Goal: Information Seeking & Learning: Learn about a topic

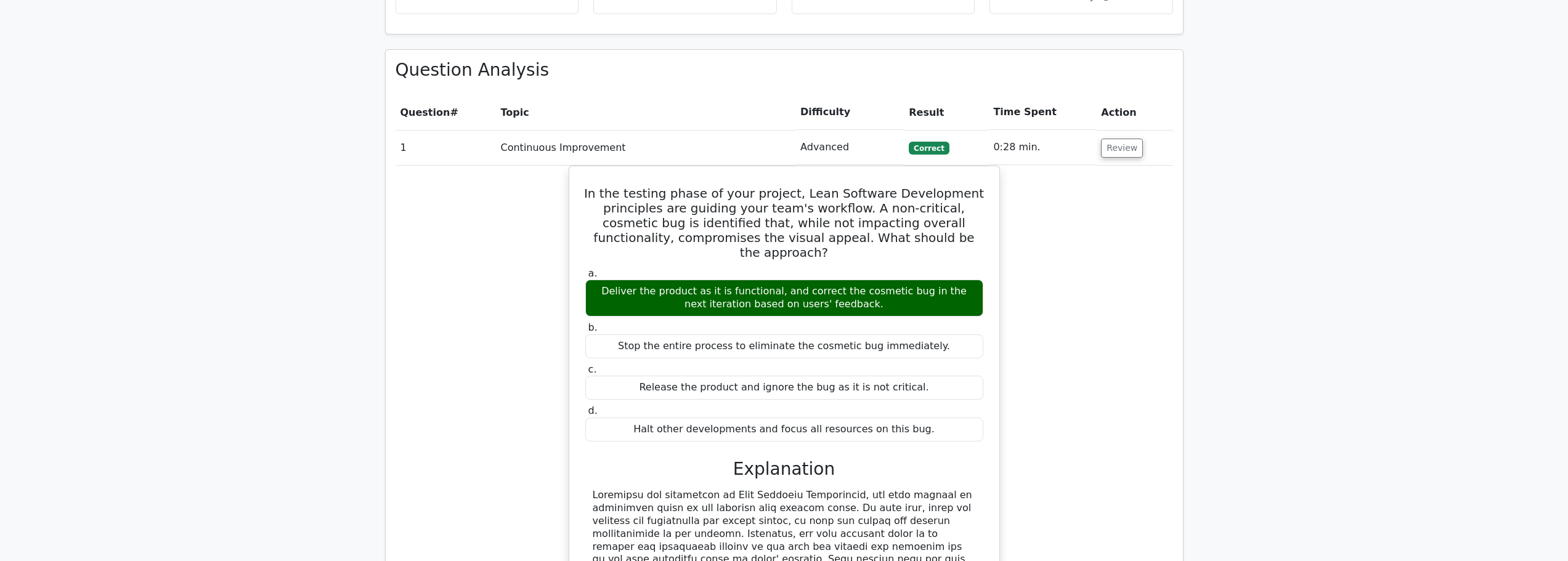
scroll to position [1655, 0]
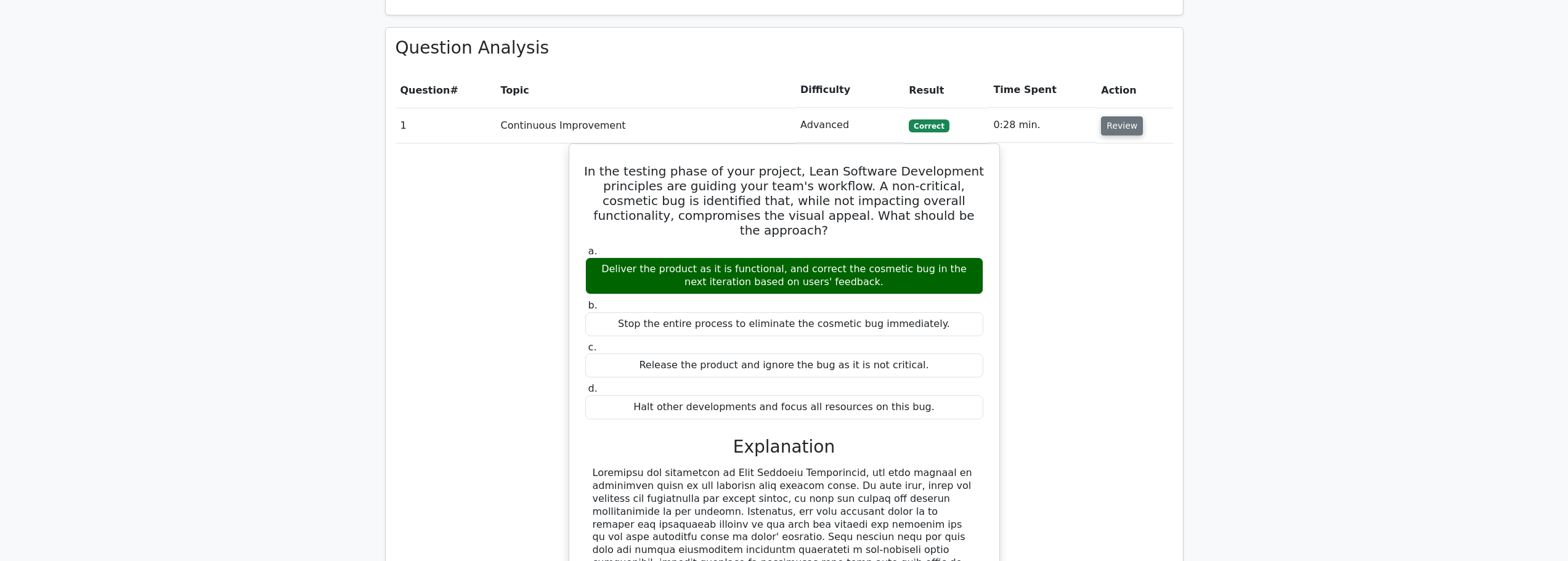
click at [1124, 117] on button "Review" at bounding box center [1122, 126] width 42 height 19
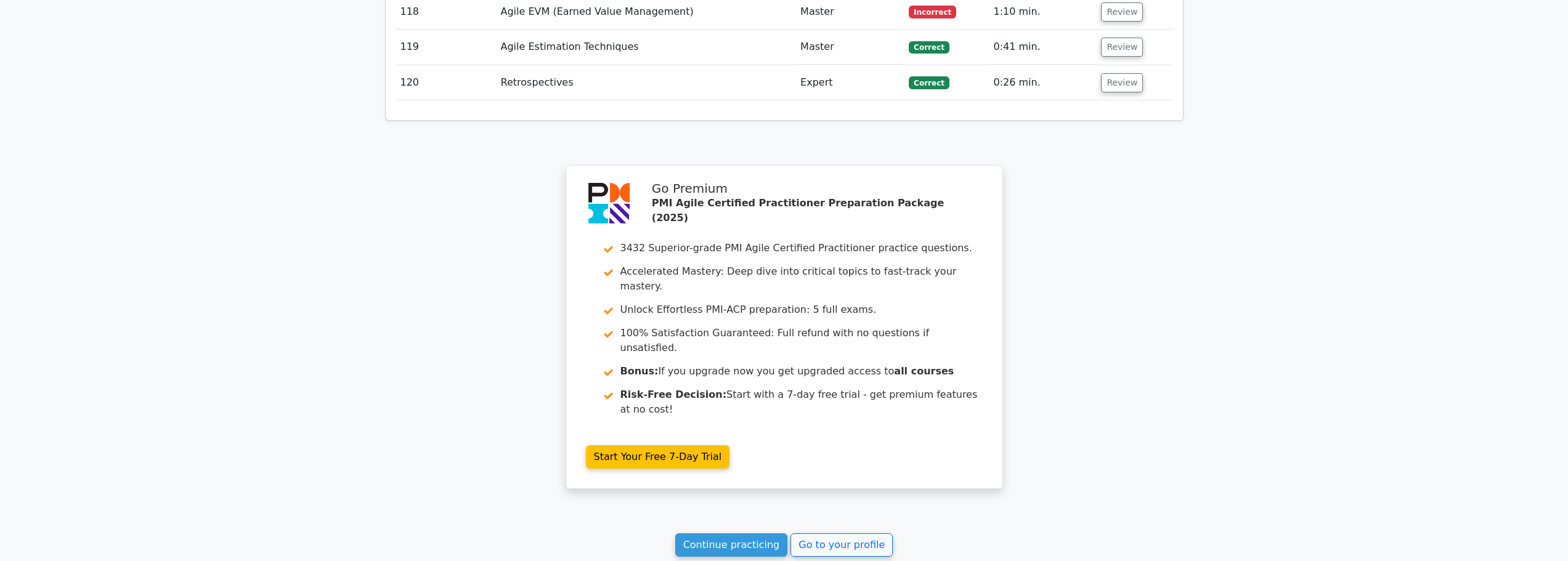
scroll to position [5999, 0]
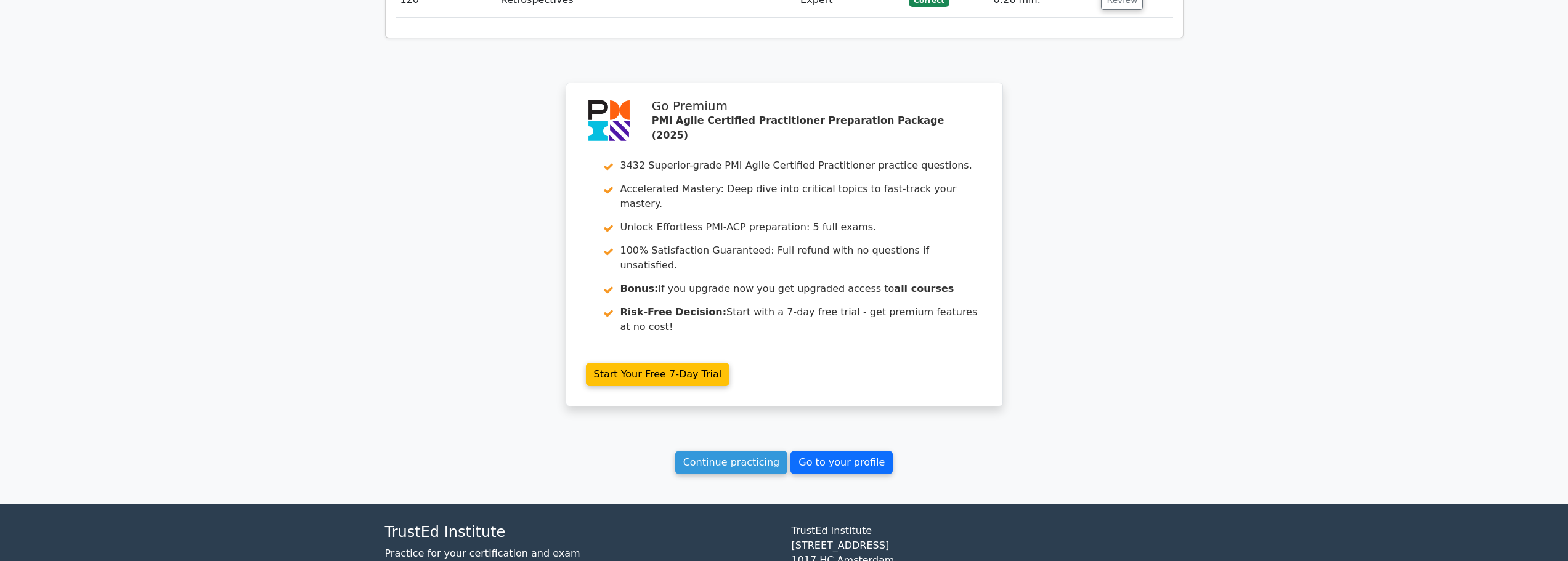
click at [824, 451] on link "Go to your profile" at bounding box center [842, 462] width 102 height 23
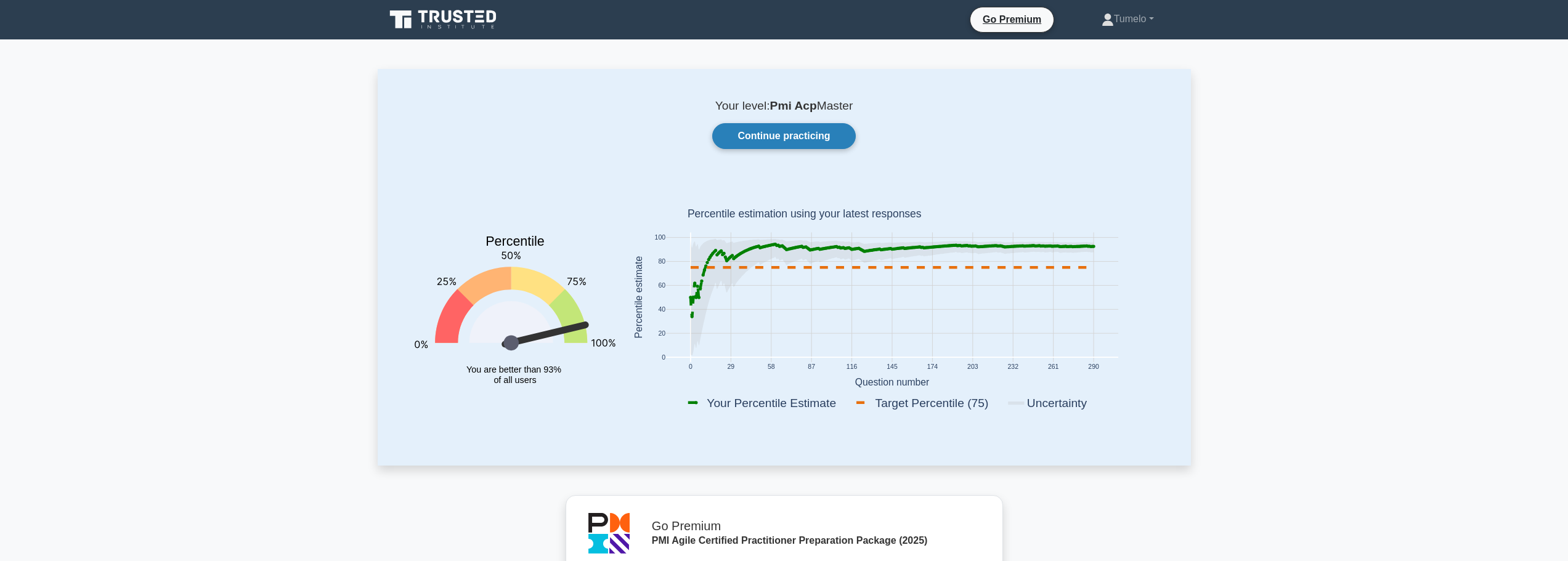
click at [790, 136] on link "Continue practicing" at bounding box center [784, 136] width 143 height 26
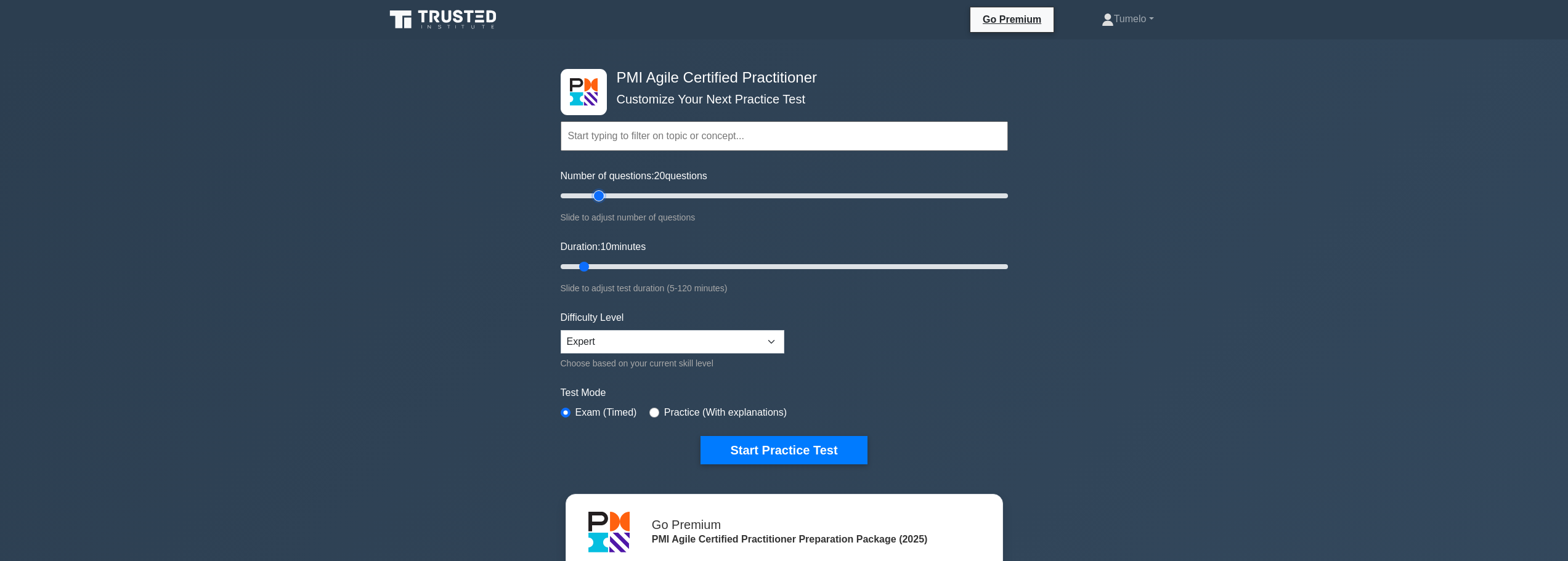
drag, startPoint x: 577, startPoint y: 196, endPoint x: 605, endPoint y: 196, distance: 28.0
type input "20"
click at [605, 196] on input "Number of questions: 20 questions" at bounding box center [784, 196] width 448 height 15
drag, startPoint x: 584, startPoint y: 267, endPoint x: 610, endPoint y: 266, distance: 26.0
click at [610, 266] on input "Duration: 15 minutes" at bounding box center [784, 266] width 448 height 15
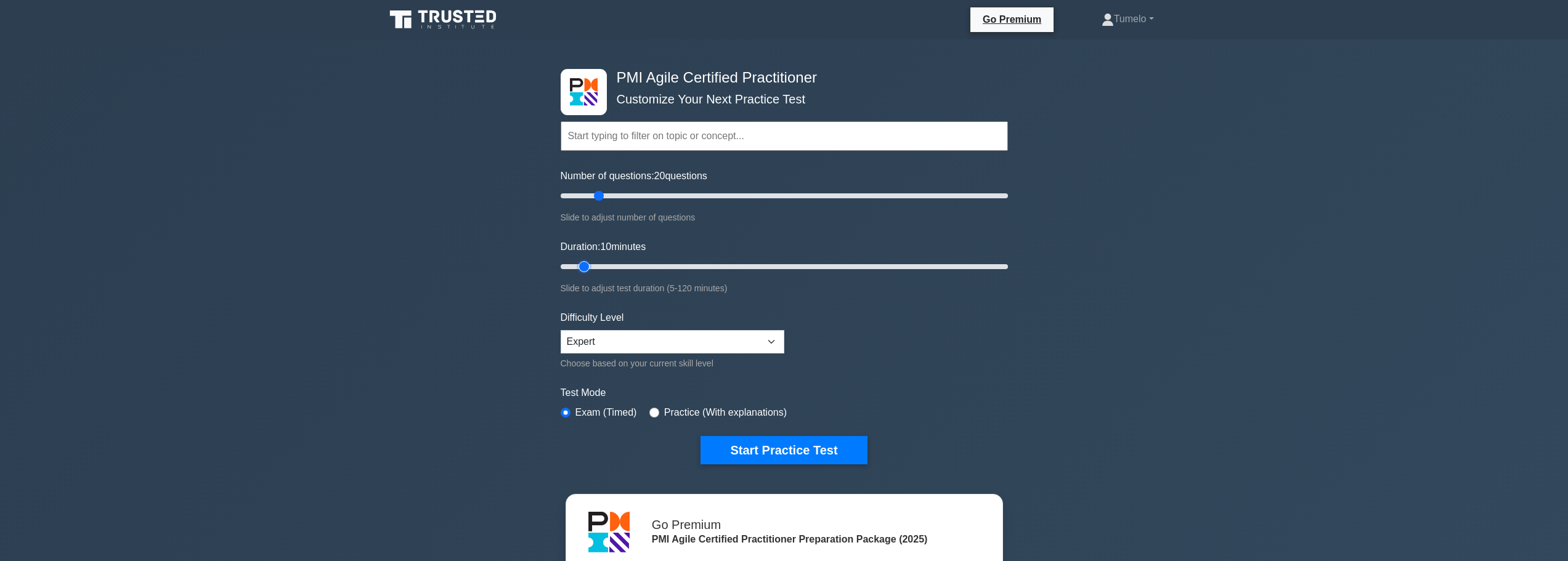
type input "15"
click at [601, 262] on input "Duration: 15 minutes" at bounding box center [784, 266] width 448 height 15
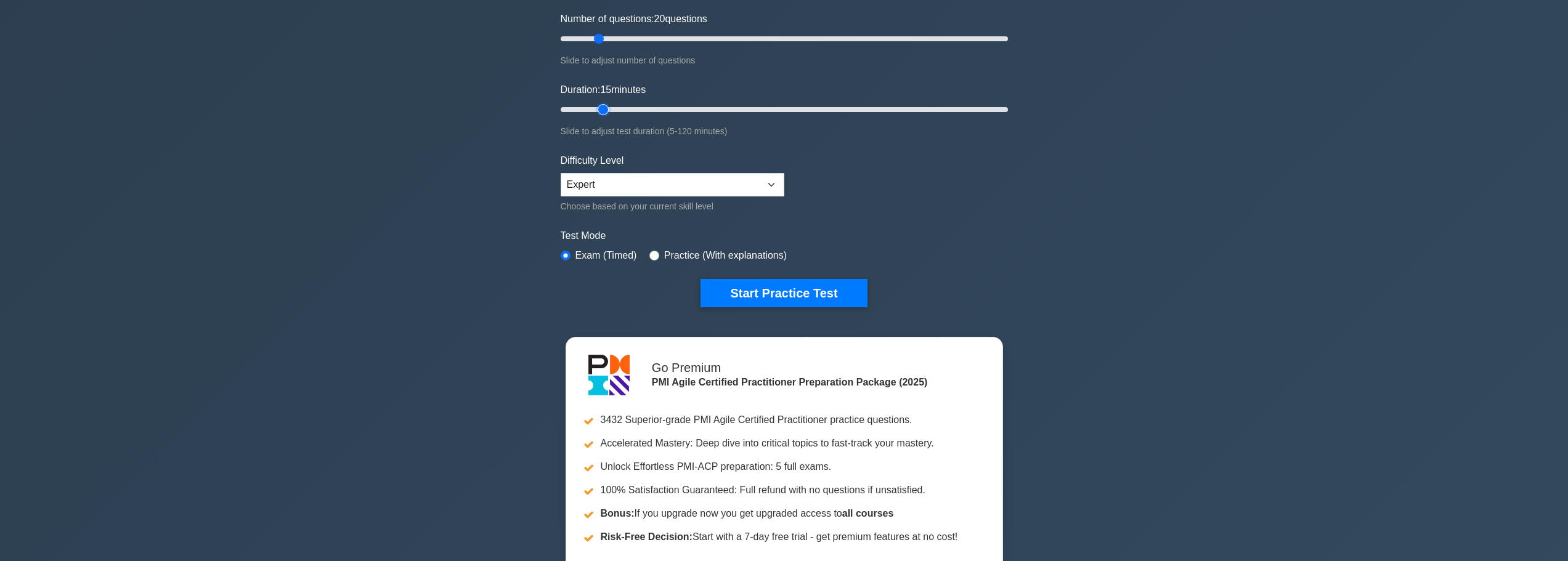
scroll to position [185, 0]
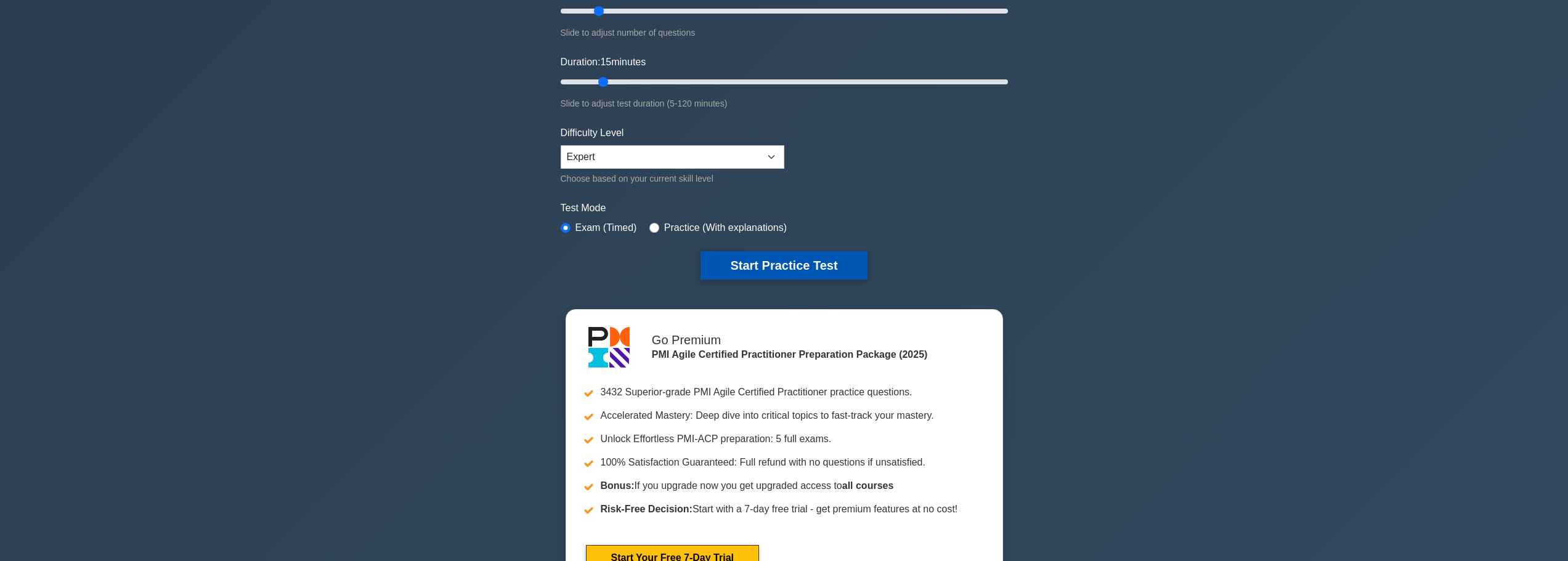
click at [785, 265] on button "Start Practice Test" at bounding box center [784, 266] width 167 height 28
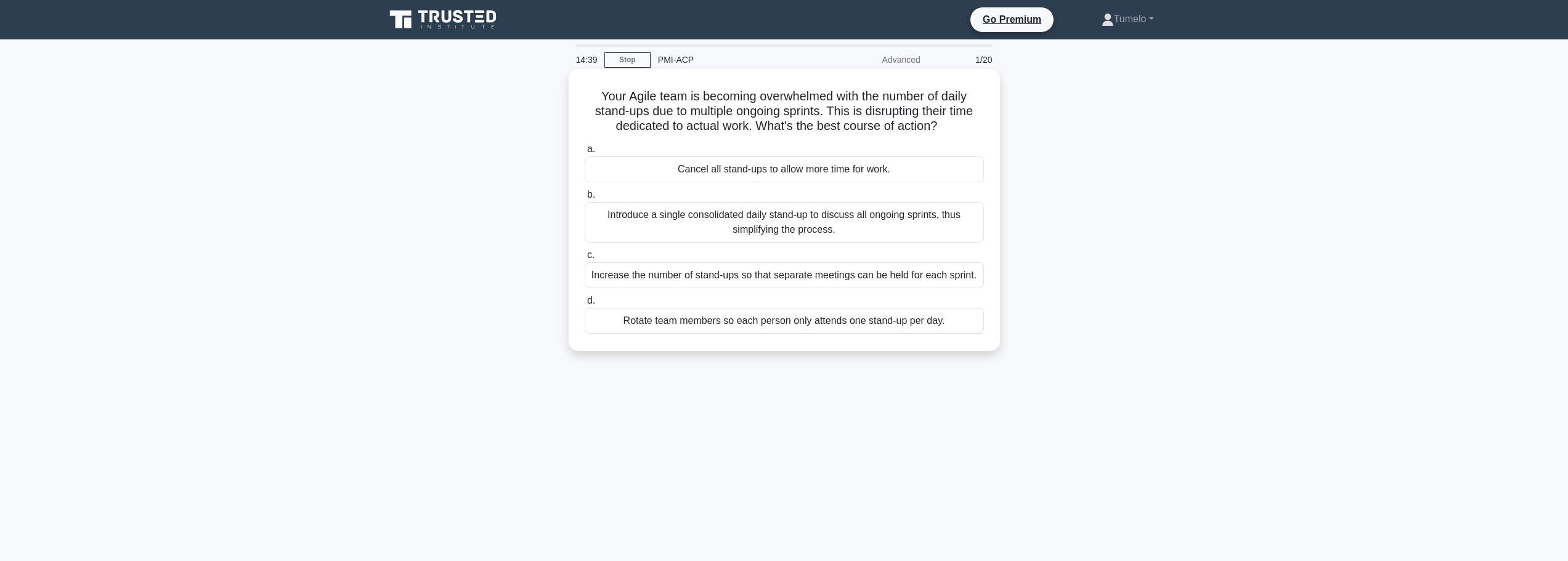
click at [776, 223] on div "Introduce a single consolidated daily stand-up to discuss all ongoing sprints, …" at bounding box center [784, 223] width 399 height 40
click at [584, 199] on input "b. Introduce a single consolidated daily stand-up to discuss all ongoing sprint…" at bounding box center [584, 195] width 0 height 8
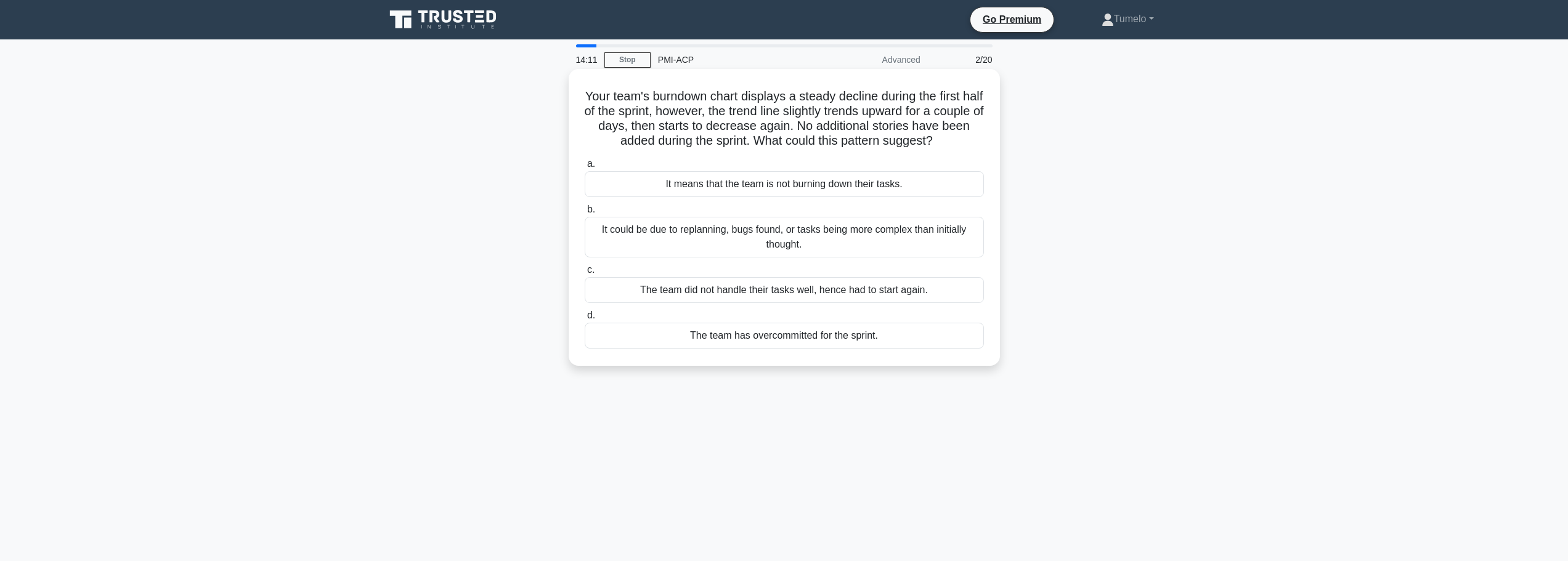
click at [812, 243] on div "It could be due to replanning, bugs found, or tasks being more complex than ini…" at bounding box center [784, 237] width 399 height 40
click at [584, 214] on input "b. It could be due to replanning, bugs found, or tasks being more complex than …" at bounding box center [584, 210] width 0 height 8
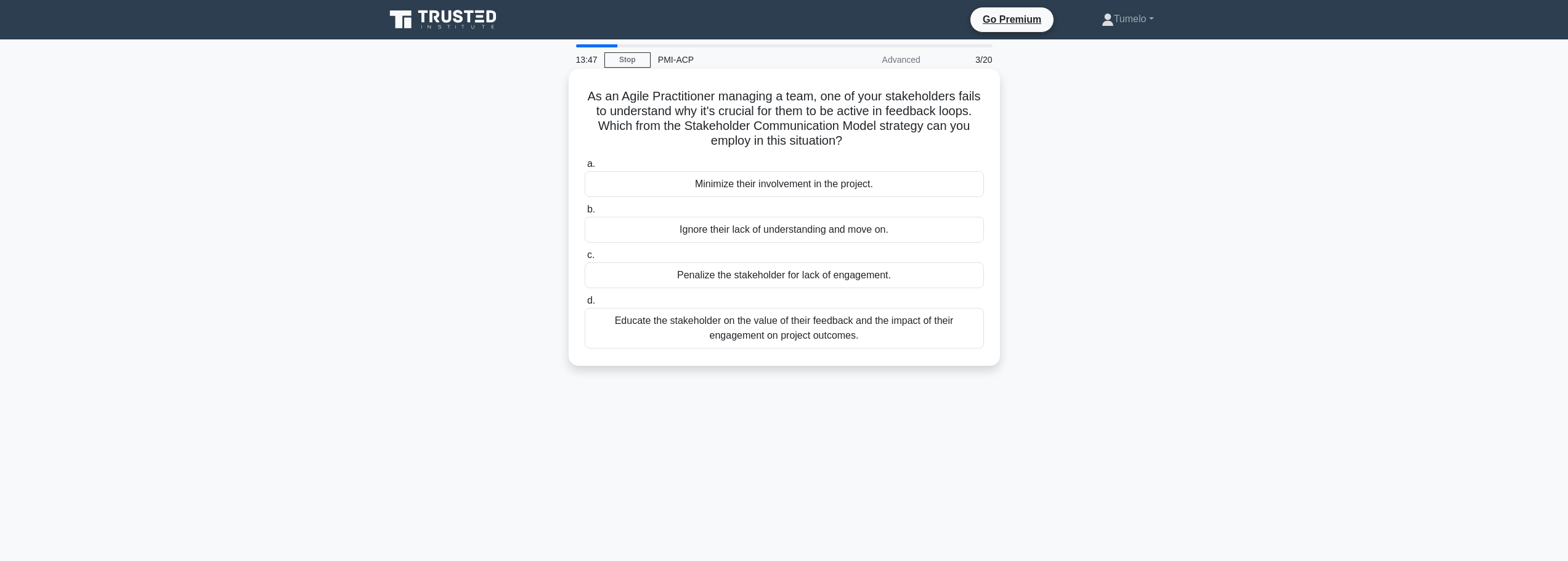
click at [811, 323] on div "Educate the stakeholder on the value of their feedback and the impact of their …" at bounding box center [784, 329] width 399 height 40
click at [584, 305] on input "d. Educate the stakeholder on the value of their feedback and the impact of the…" at bounding box center [584, 301] width 0 height 8
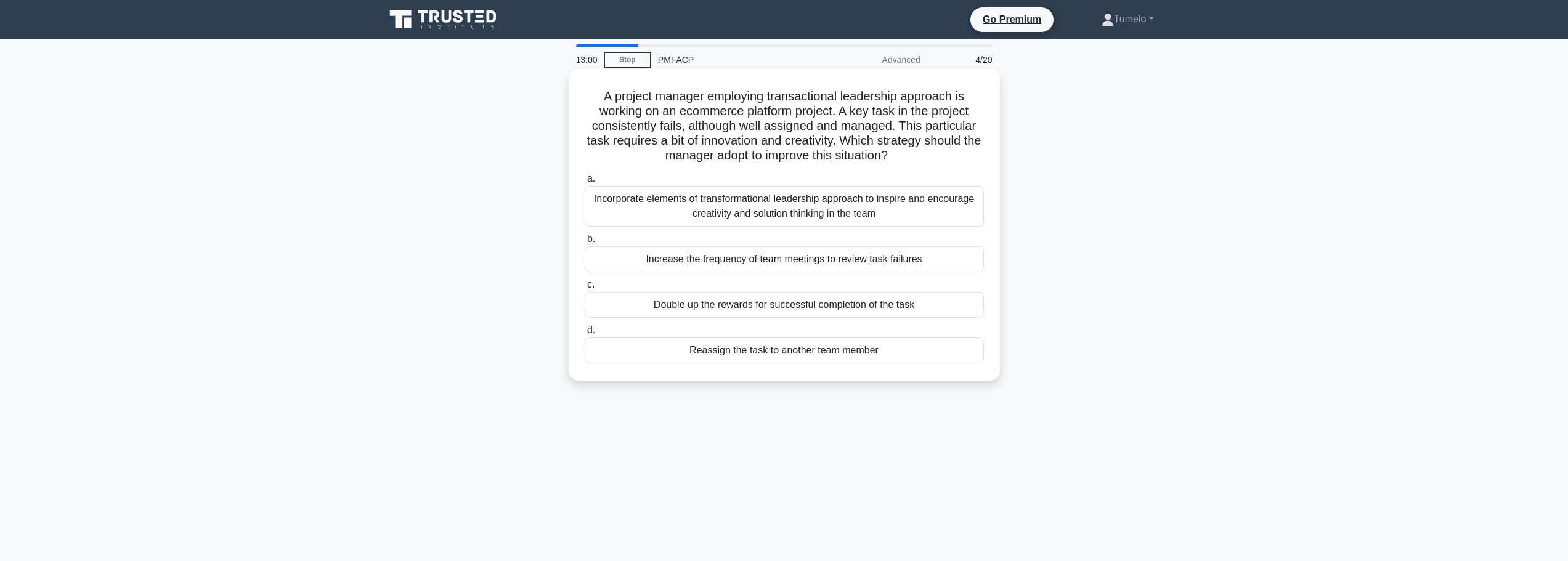
click at [873, 214] on div "Incorporate elements of transformational leadership approach to inspire and enc…" at bounding box center [784, 206] width 399 height 40
click at [584, 183] on input "a. Incorporate elements of transformational leadership approach to inspire and …" at bounding box center [584, 179] width 0 height 8
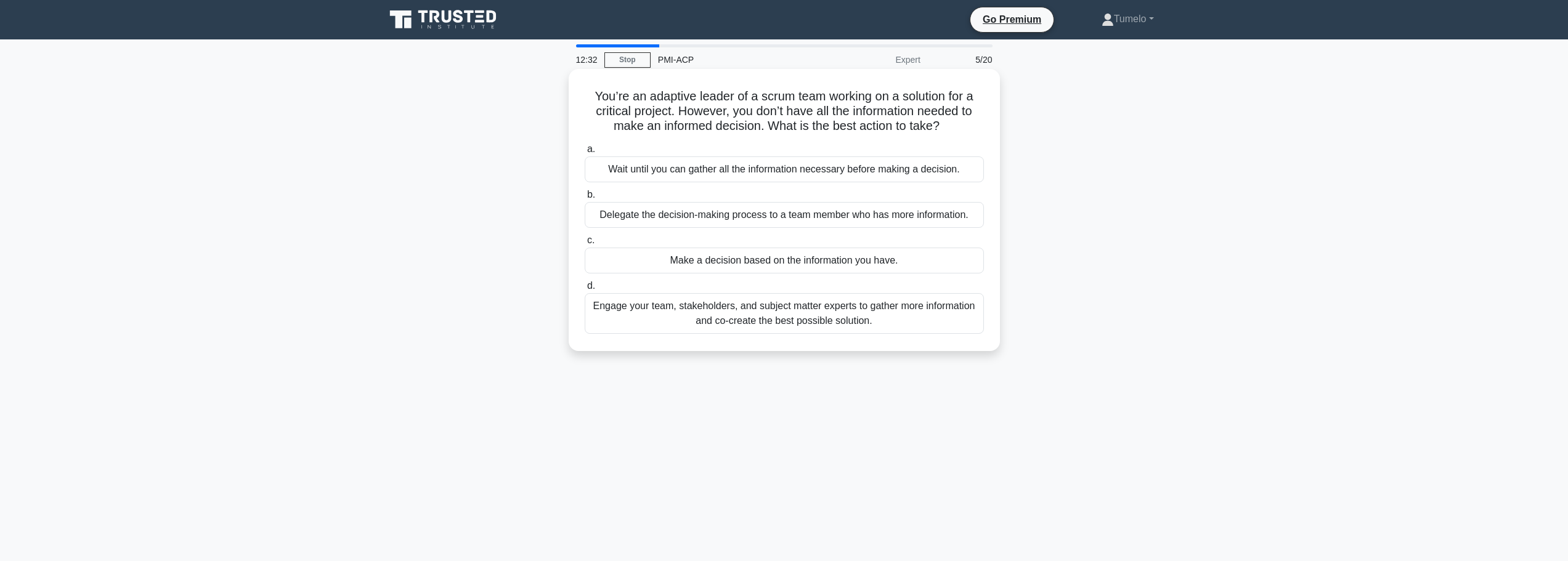
click at [843, 321] on div "Engage your team, stakeholders, and subject matter experts to gather more infor…" at bounding box center [784, 313] width 399 height 40
click at [584, 291] on input "d. Engage your team, stakeholders, and subject matter experts to gather more in…" at bounding box center [584, 287] width 0 height 8
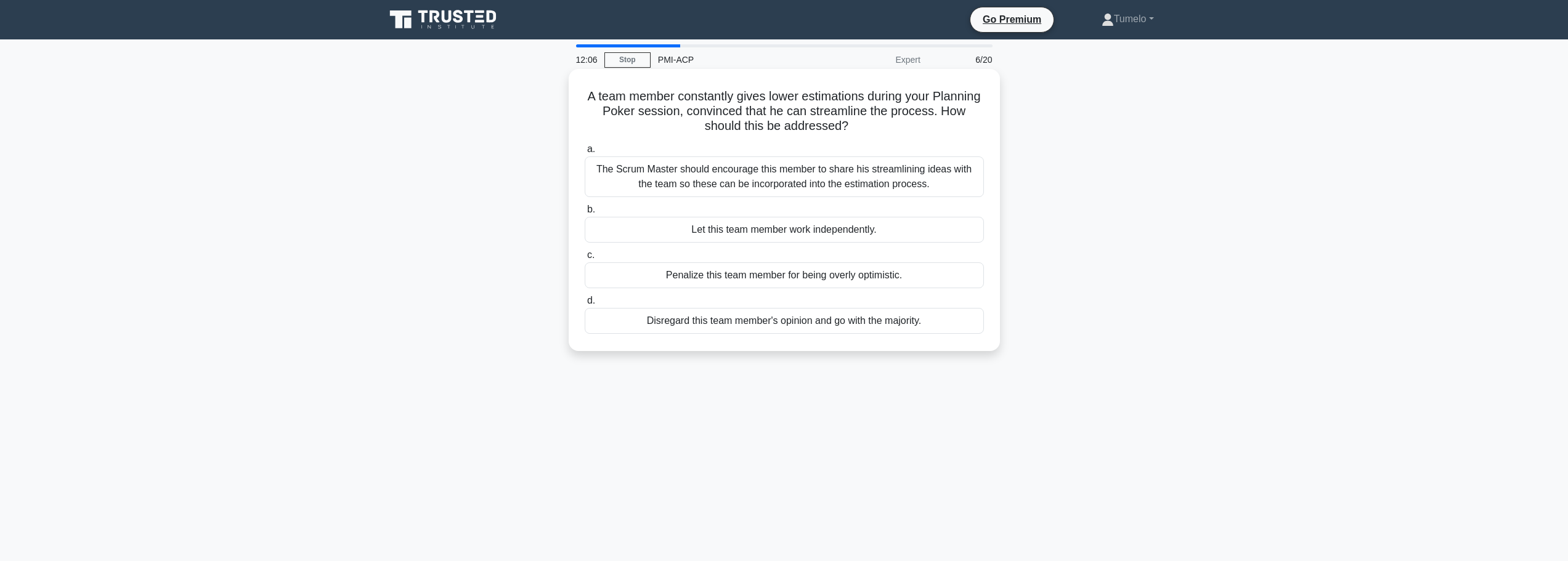
click at [839, 182] on div "The Scrum Master should encourage this member to share his streamlining ideas w…" at bounding box center [784, 176] width 399 height 40
click at [584, 154] on input "a. The Scrum Master should encourage this member to share his streamlining idea…" at bounding box center [584, 150] width 0 height 8
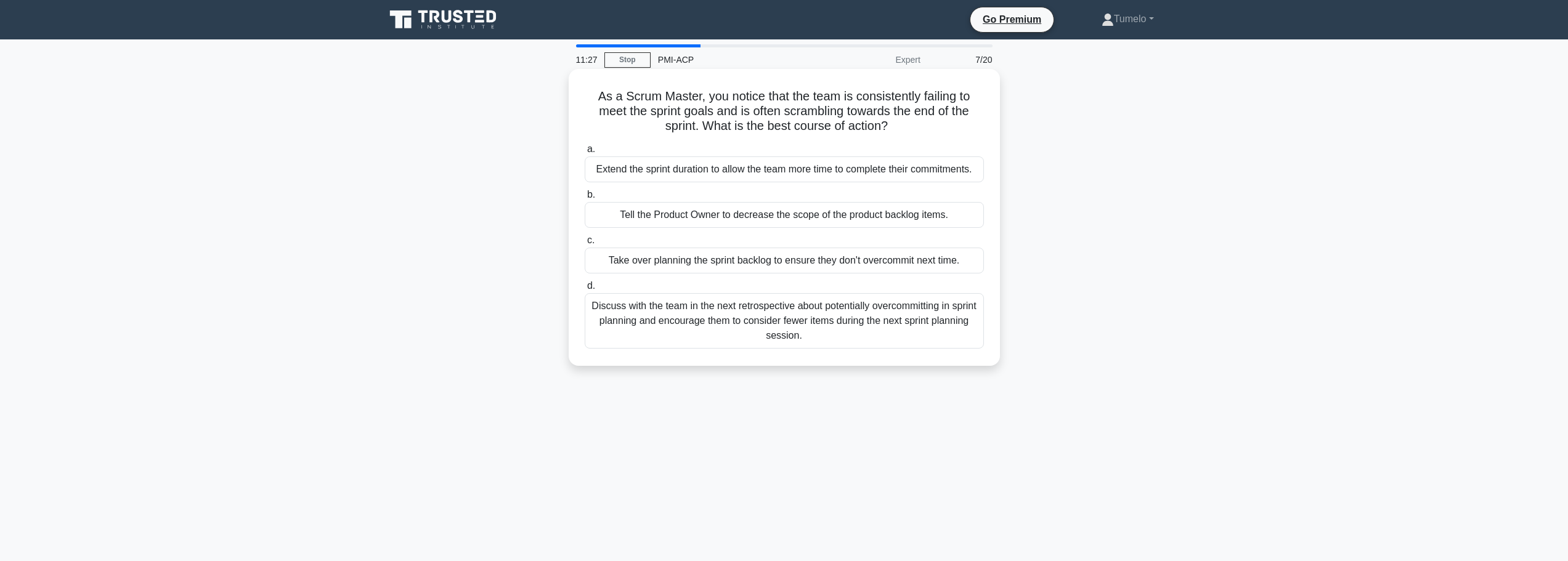
click at [791, 322] on div "Discuss with the team in the next retrospective about potentially overcommittin…" at bounding box center [784, 321] width 399 height 56
click at [584, 291] on input "d. Discuss with the team in the next retrospective about potentially overcommit…" at bounding box center [584, 287] width 0 height 8
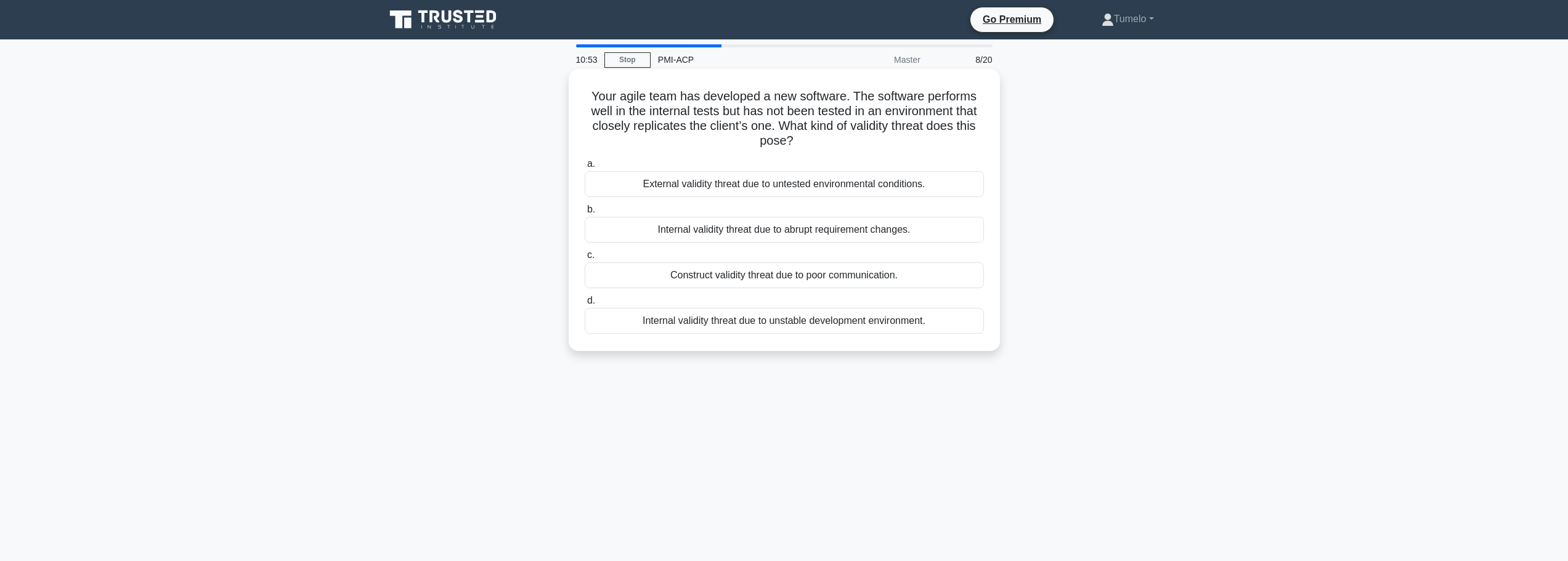
click at [716, 187] on div "External validity threat due to untested environmental conditions." at bounding box center [784, 185] width 399 height 26
click at [584, 168] on input "a. External validity threat due to untested environmental conditions." at bounding box center [584, 164] width 0 height 8
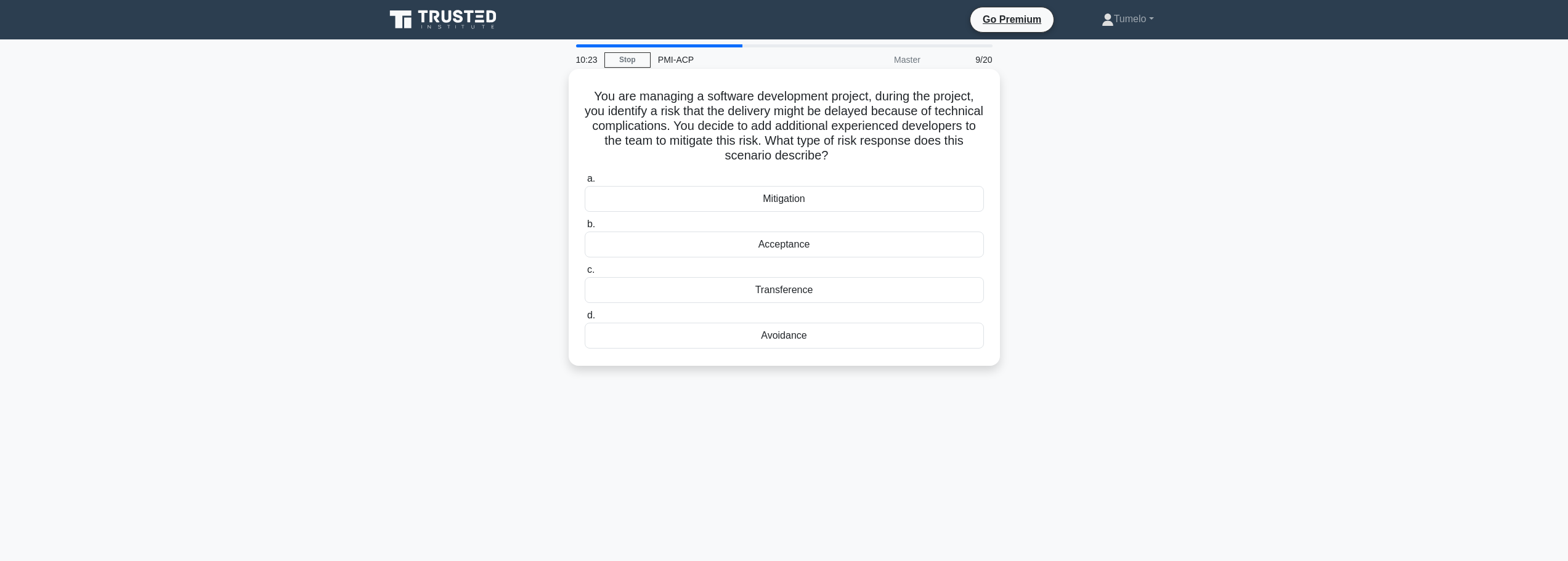
click at [796, 202] on div "Mitigation" at bounding box center [784, 199] width 399 height 26
click at [584, 183] on input "a. Mitigation" at bounding box center [584, 179] width 0 height 8
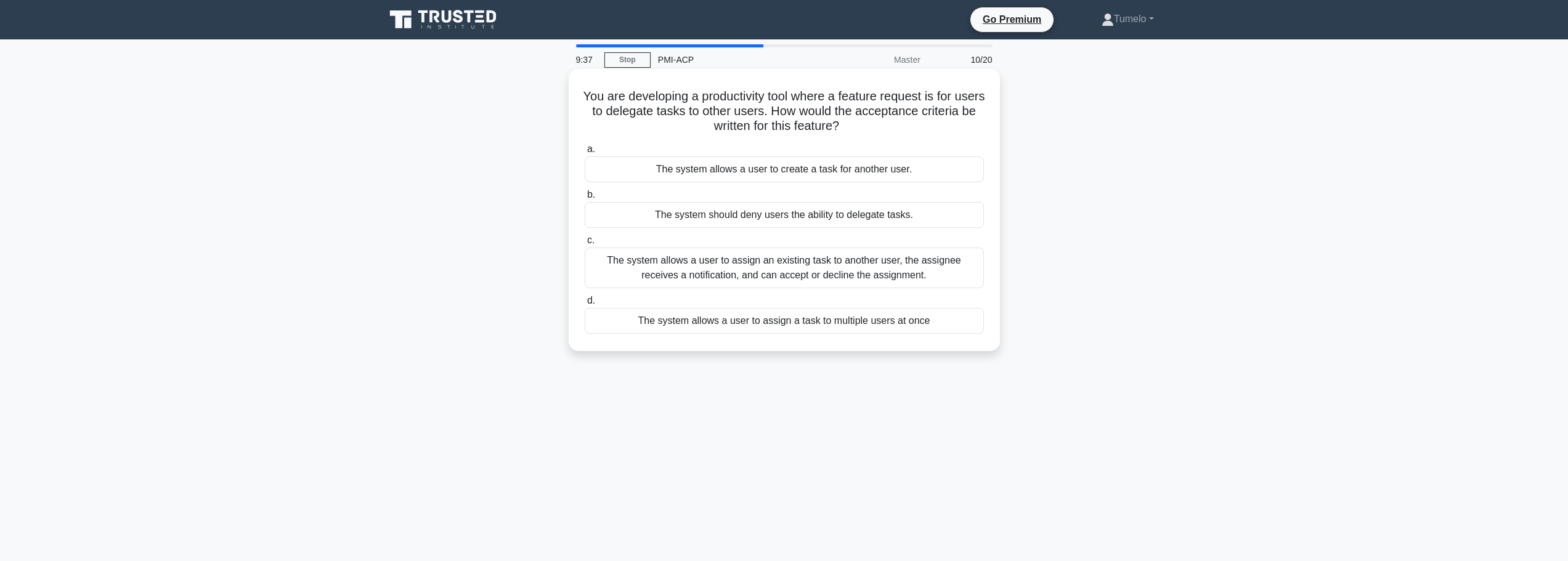
click at [763, 267] on div "The system allows a user to assign an existing task to another user, the assign…" at bounding box center [784, 268] width 399 height 40
click at [584, 244] on input "c. The system allows a user to assign an existing task to another user, the ass…" at bounding box center [584, 240] width 0 height 8
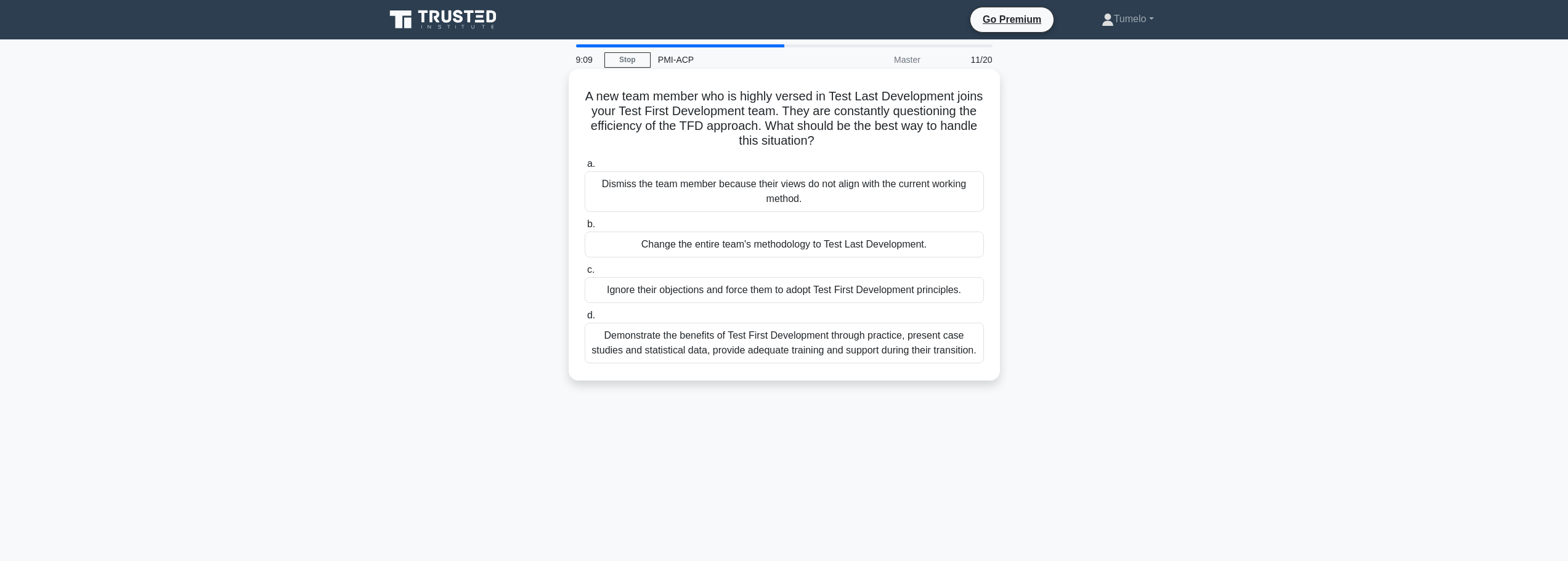
click at [751, 345] on div "Demonstrate the benefits of Test First Development through practice, present ca…" at bounding box center [784, 343] width 399 height 40
click at [584, 320] on input "d. Demonstrate the benefits of Test First Development through practice, present…" at bounding box center [584, 316] width 0 height 8
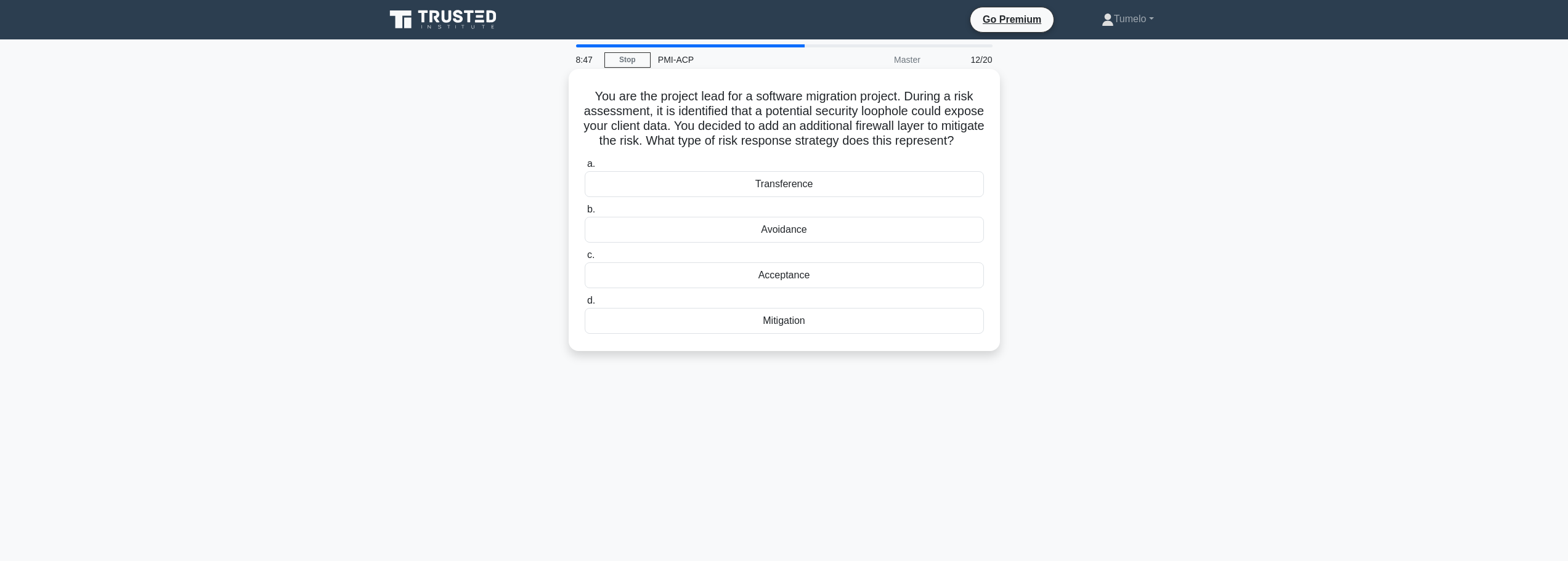
click at [786, 334] on div "Mitigation" at bounding box center [784, 321] width 399 height 26
click at [584, 305] on input "d. Mitigation" at bounding box center [584, 301] width 0 height 8
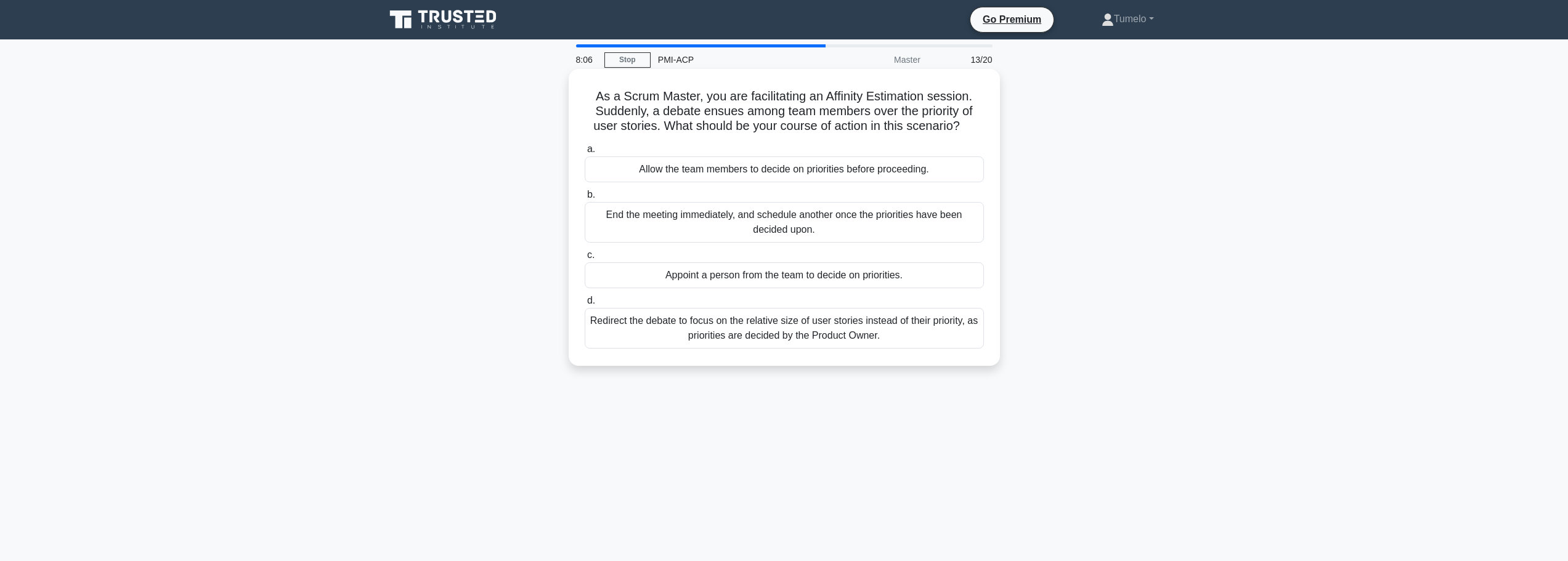
click at [879, 329] on div "Redirect the debate to focus on the relative size of user stories instead of th…" at bounding box center [784, 329] width 399 height 40
click at [584, 305] on input "d. Redirect the debate to focus on the relative size of user stories instead of…" at bounding box center [584, 301] width 0 height 8
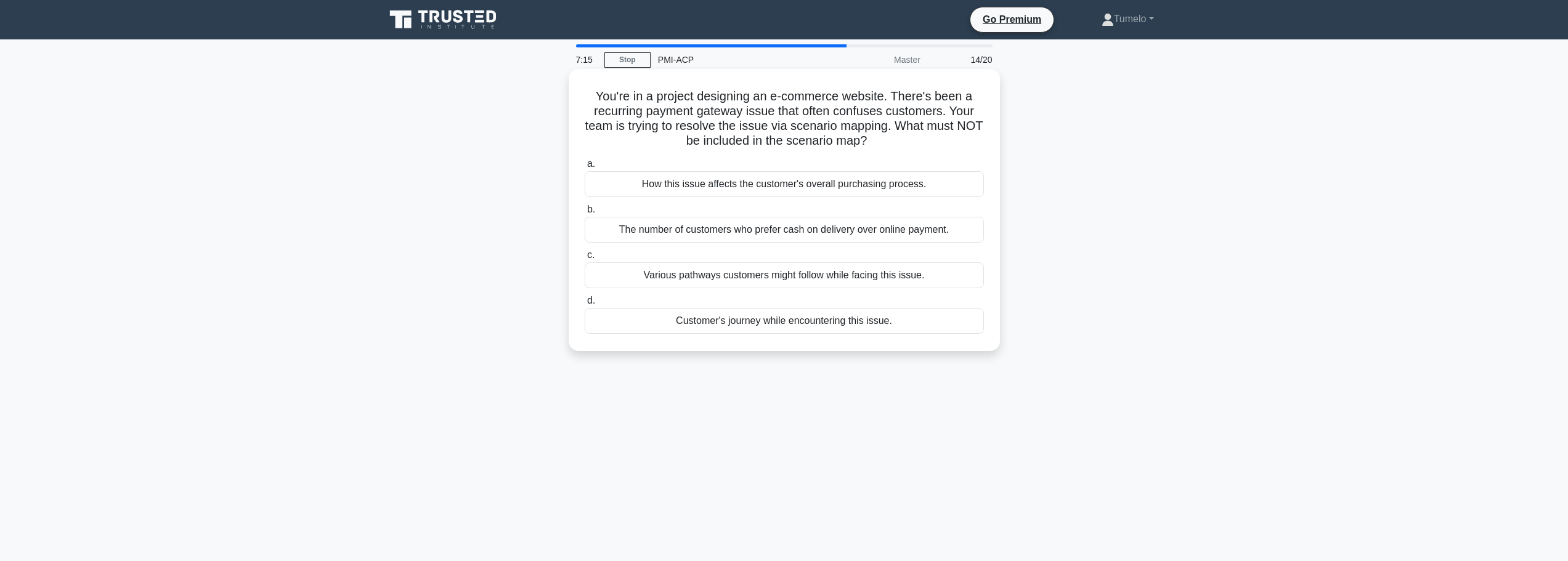
click at [786, 234] on div "The number of customers who prefer cash on delivery over online payment." at bounding box center [784, 230] width 399 height 26
click at [584, 214] on input "b. The number of customers who prefer cash on delivery over online payment." at bounding box center [584, 210] width 0 height 8
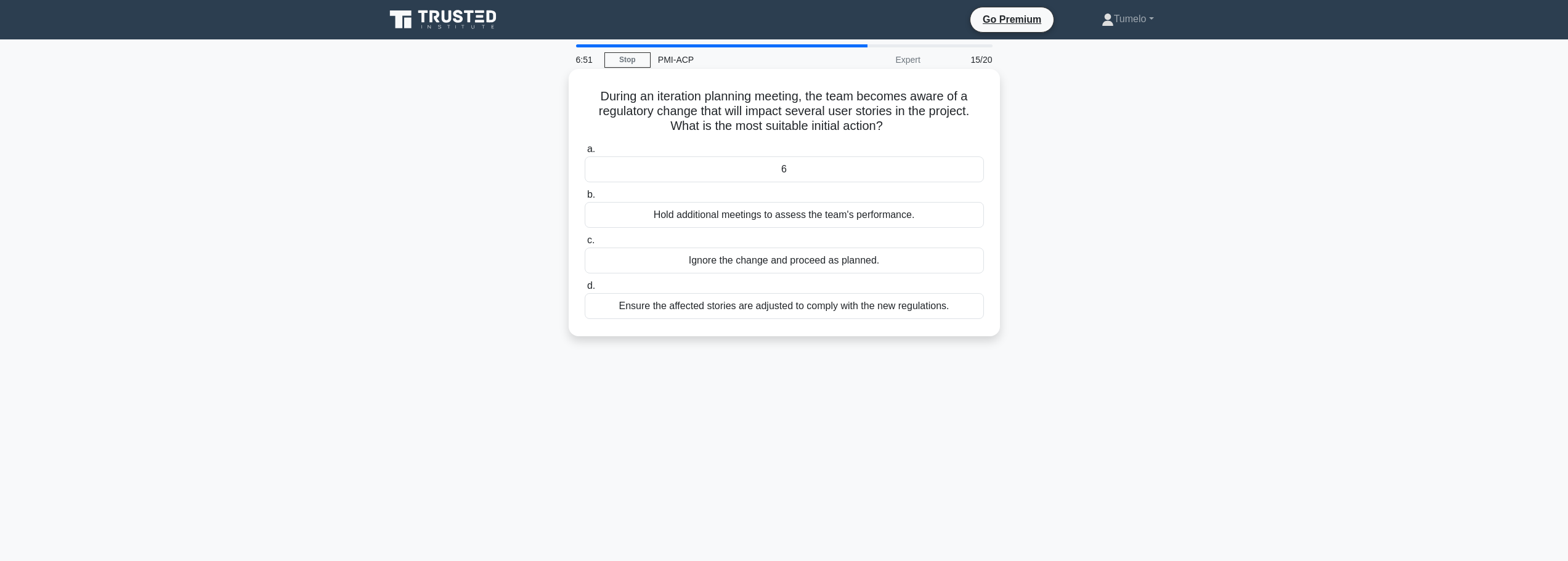
click at [754, 309] on div "Ensure the affected stories are adjusted to comply with the new regulations." at bounding box center [784, 306] width 399 height 26
click at [584, 291] on input "d. Ensure the affected stories are adjusted to comply with the new regulations." at bounding box center [584, 287] width 0 height 8
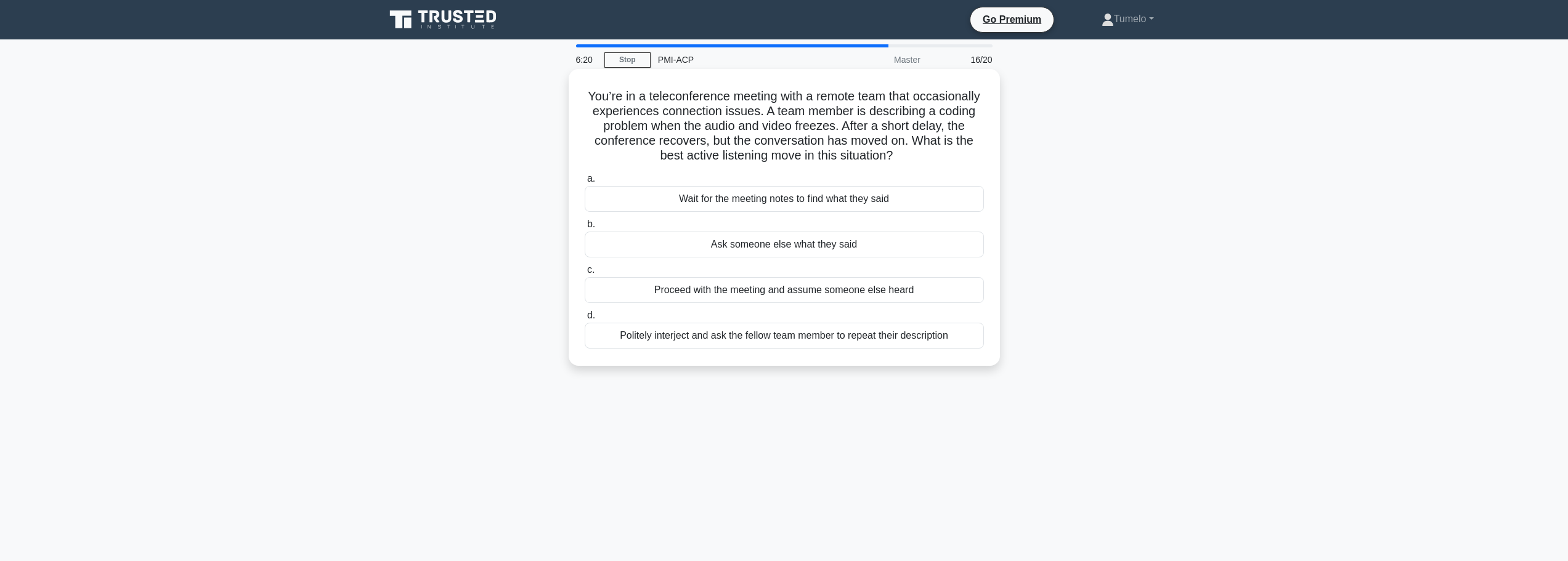
click at [747, 339] on div "Politely interject and ask the fellow team member to repeat their description" at bounding box center [784, 336] width 399 height 26
click at [584, 320] on input "d. Politely interject and ask the fellow team member to repeat their description" at bounding box center [584, 316] width 0 height 8
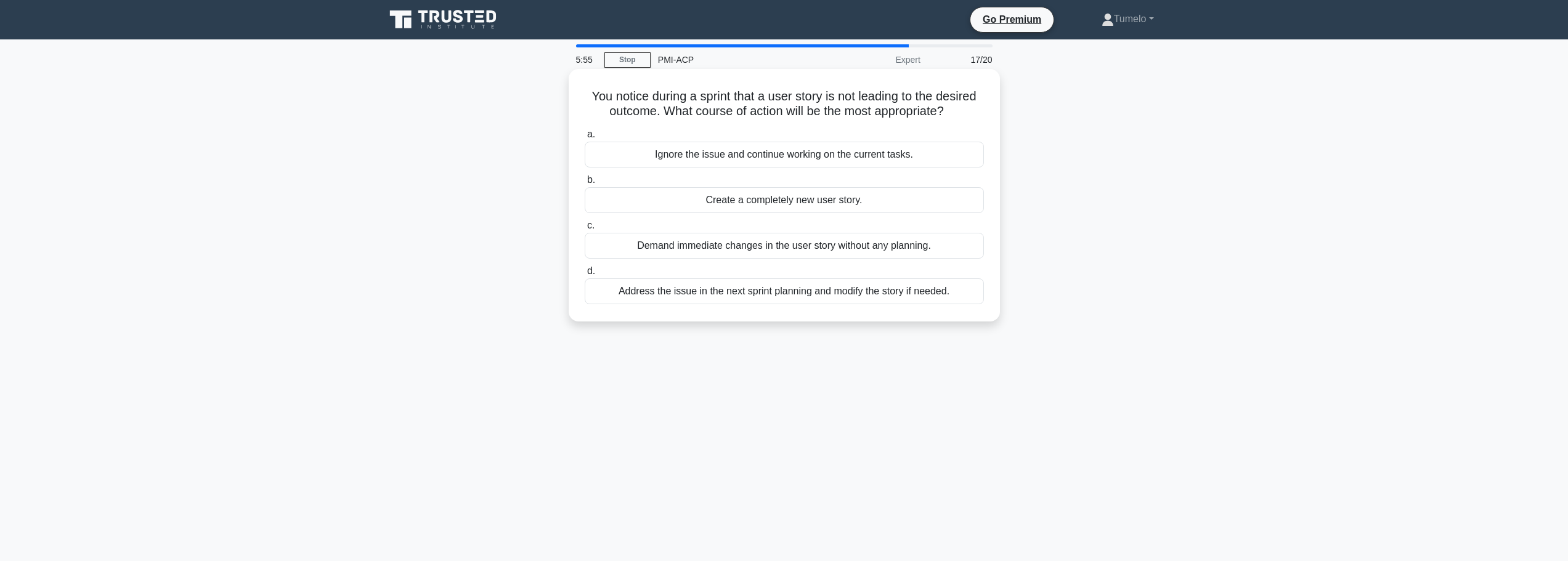
click at [863, 298] on div "Address the issue in the next sprint planning and modify the story if needed." at bounding box center [784, 291] width 399 height 26
click at [584, 275] on input "d. Address the issue in the next sprint planning and modify the story if needed." at bounding box center [584, 271] width 0 height 8
click at [780, 161] on div "Encourage self-organization and facilitate decision-making within the team" at bounding box center [784, 155] width 399 height 26
click at [584, 138] on input "a. Encourage self-organization and facilitate decision-making within the team" at bounding box center [584, 134] width 0 height 8
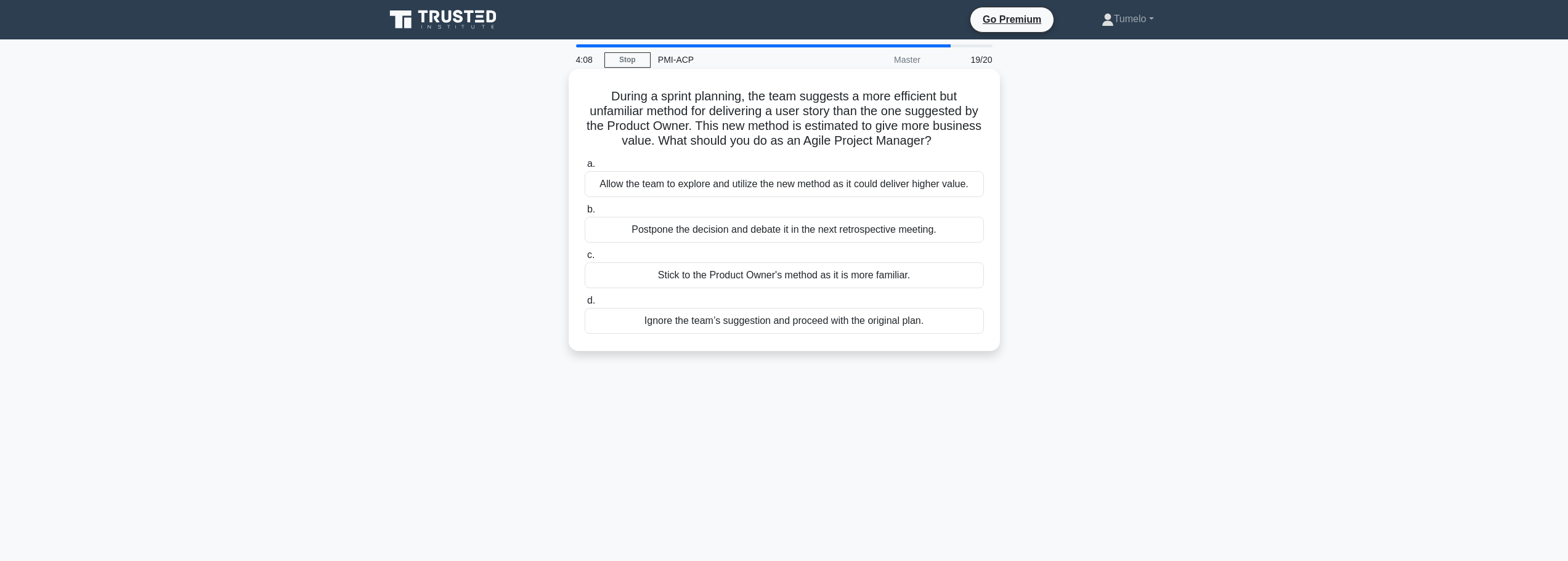
click at [767, 191] on div "Allow the team to explore and utilize the new method as it could deliver higher…" at bounding box center [784, 185] width 399 height 26
click at [584, 168] on input "a. Allow the team to explore and utilize the new method as it could deliver hig…" at bounding box center [584, 164] width 0 height 8
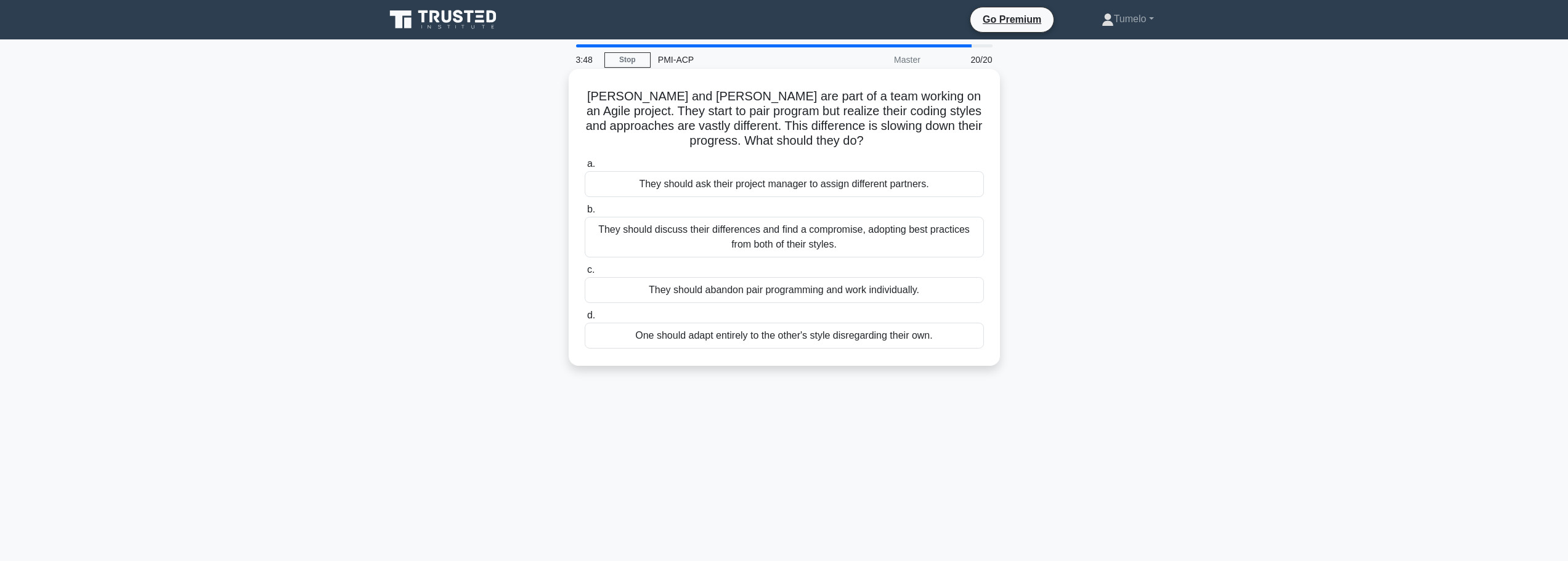
click at [771, 238] on div "They should discuss their differences and find a compromise, adopting best prac…" at bounding box center [784, 237] width 399 height 40
click at [584, 214] on input "b. They should discuss their differences and find a compromise, adopting best p…" at bounding box center [584, 210] width 0 height 8
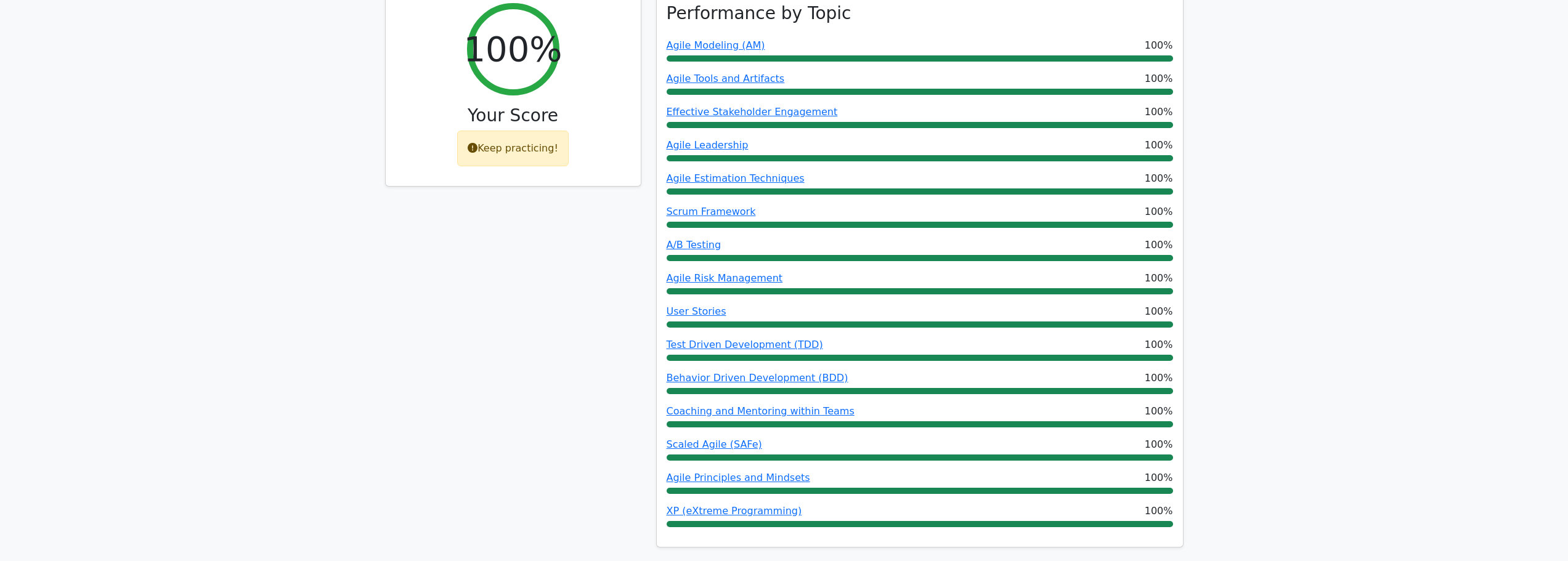
scroll to position [739, 0]
